Goal: Find specific page/section: Find specific page/section

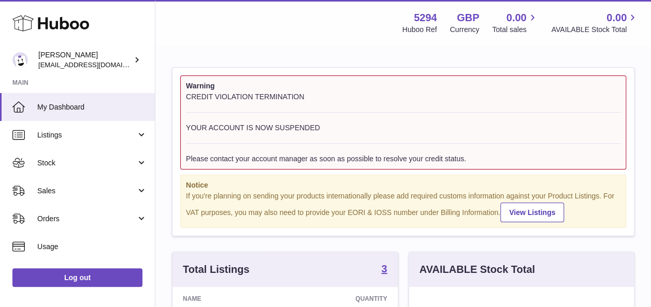
scroll to position [161, 225]
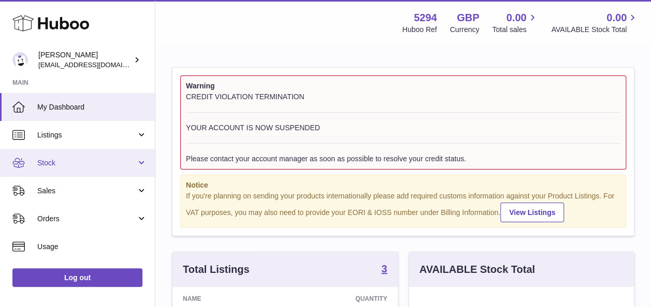
click at [76, 164] on span "Stock" at bounding box center [86, 163] width 99 height 10
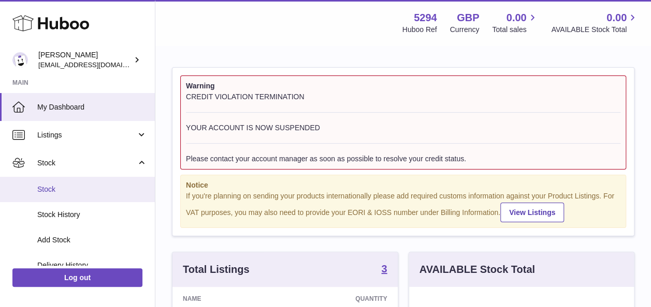
click at [70, 186] on span "Stock" at bounding box center [92, 190] width 110 height 10
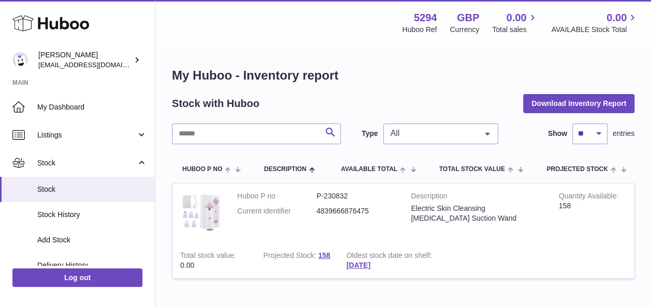
click at [204, 211] on img at bounding box center [200, 211] width 41 height 41
drag, startPoint x: 412, startPoint y: 206, endPoint x: 490, endPoint y: 208, distance: 77.6
click at [490, 208] on div "Electric Skin Cleansing Blackhead Suction Wand" at bounding box center [477, 214] width 132 height 20
copy div "Electric Skin Cleansing"
